Goal: Navigation & Orientation: Find specific page/section

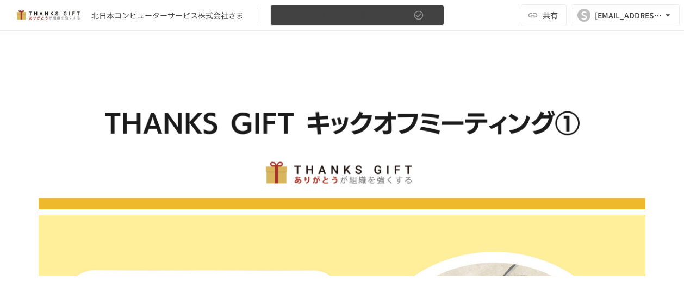
click at [433, 11] on icon "button" at bounding box center [431, 15] width 11 height 11
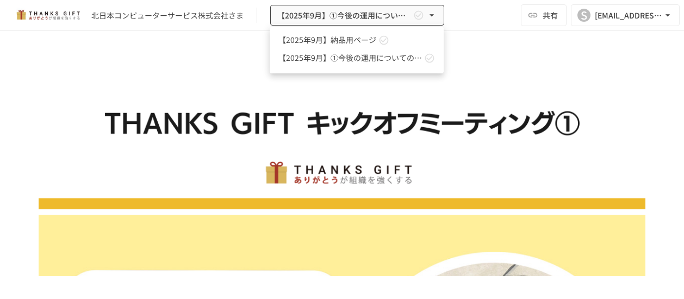
click at [363, 41] on span "【2025年9月】納品用ページ" at bounding box center [327, 39] width 98 height 11
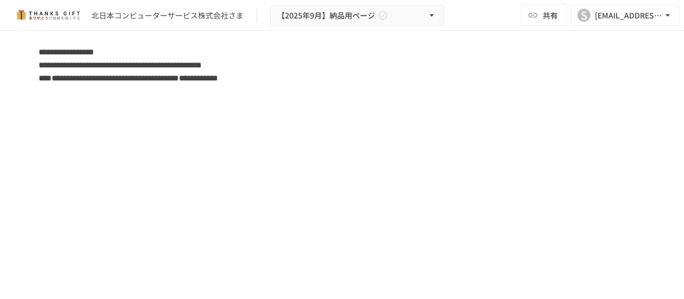
scroll to position [3393, 0]
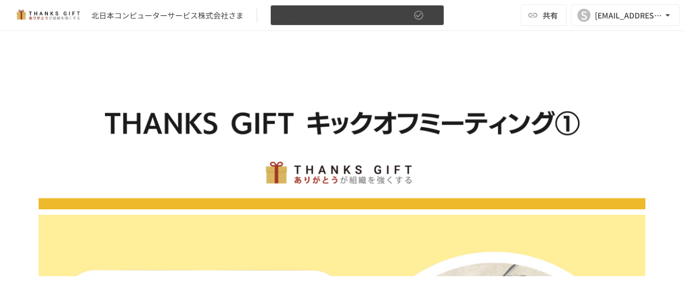
click at [434, 11] on icon "button" at bounding box center [431, 15] width 11 height 11
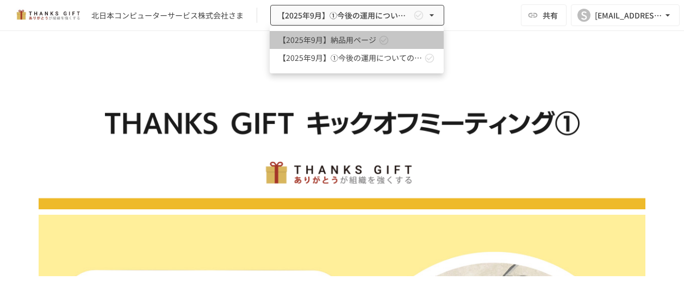
click at [368, 38] on span "【2025年9月】納品用ページ" at bounding box center [327, 39] width 98 height 11
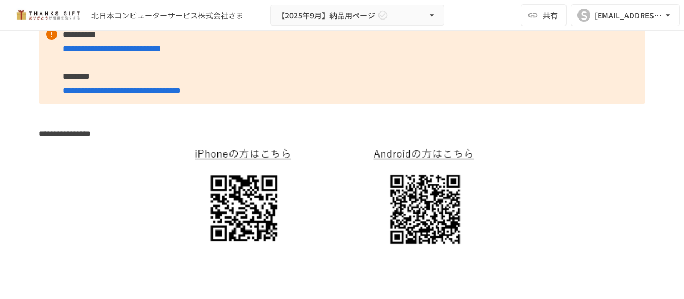
scroll to position [543, 0]
